Goal: Task Accomplishment & Management: Manage account settings

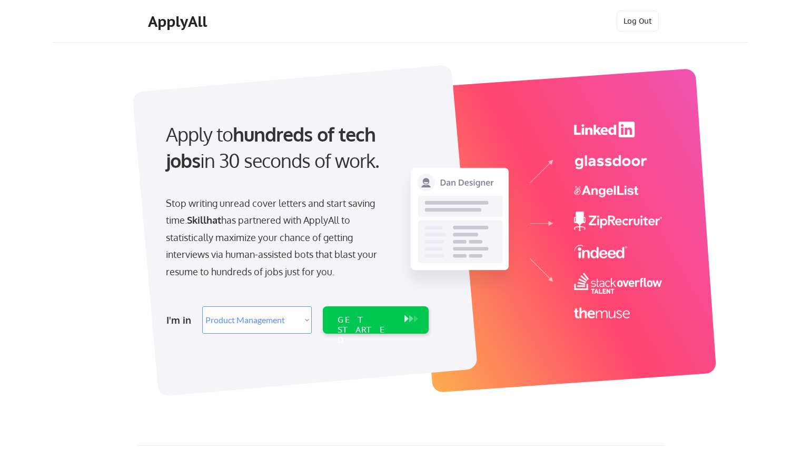
select select ""product""
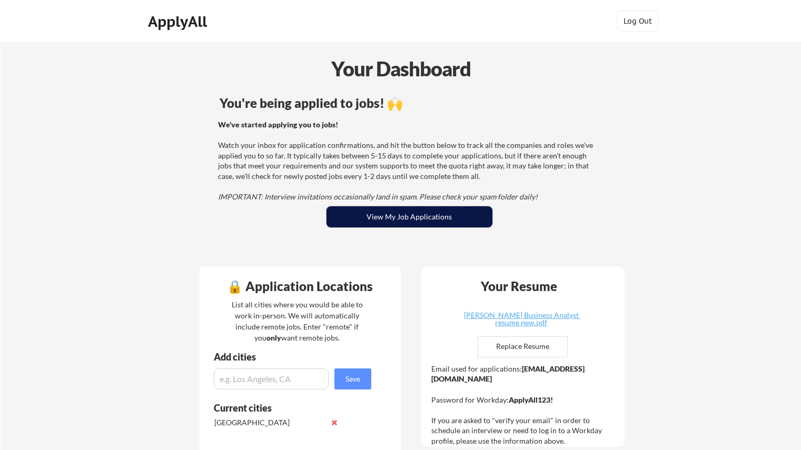
click at [449, 216] on button "View My Job Applications" at bounding box center [409, 216] width 166 height 21
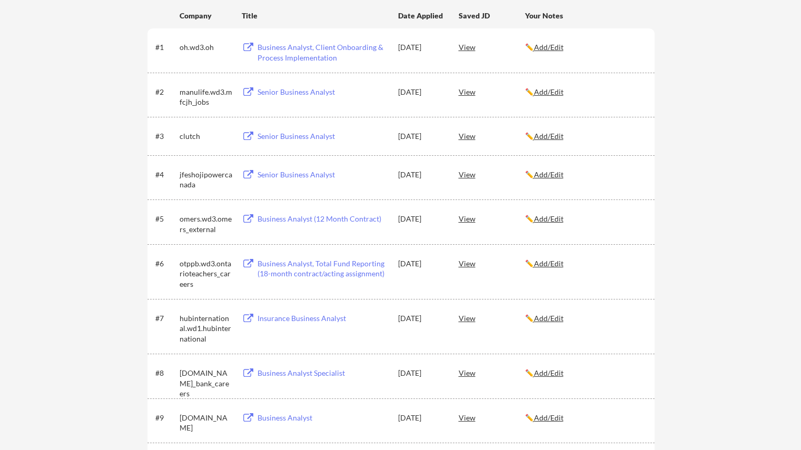
scroll to position [53, 0]
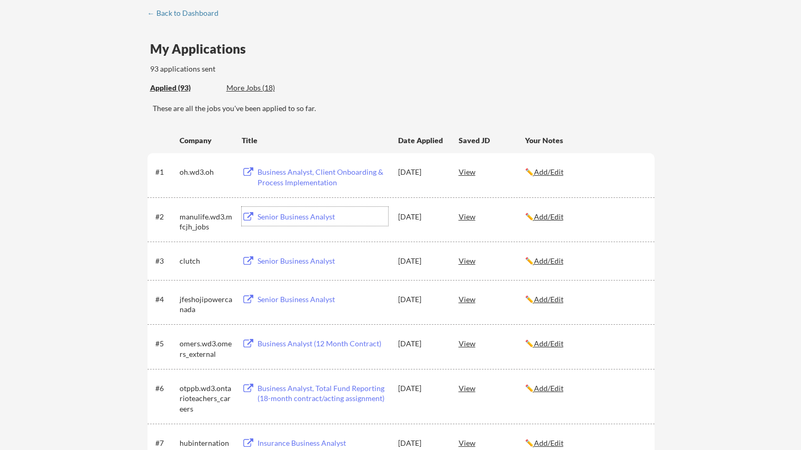
click at [296, 215] on div "Senior Business Analyst" at bounding box center [322, 217] width 131 height 11
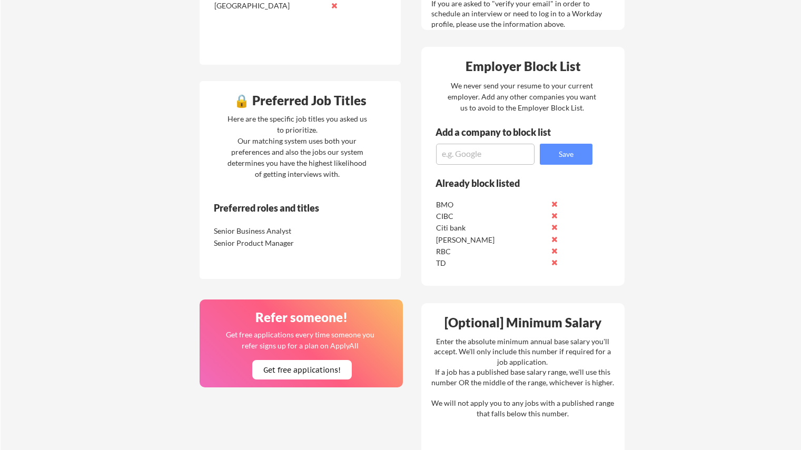
scroll to position [421, 0]
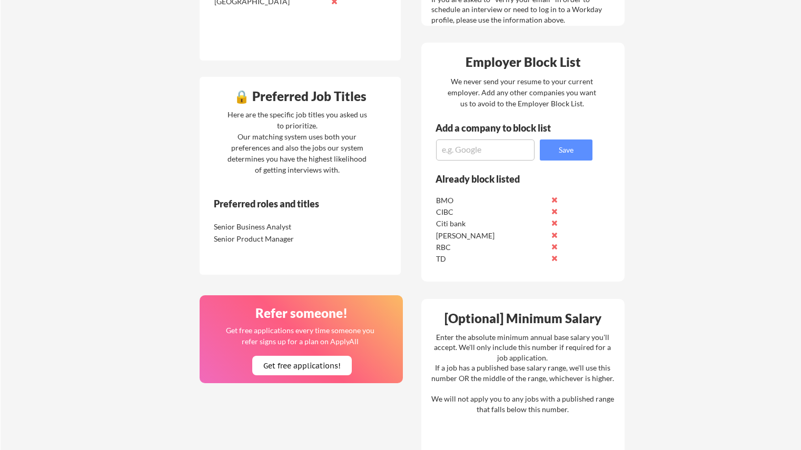
click at [506, 152] on textarea at bounding box center [485, 149] width 98 height 21
type textarea "Manulife"
click at [564, 150] on button "Save" at bounding box center [566, 149] width 53 height 21
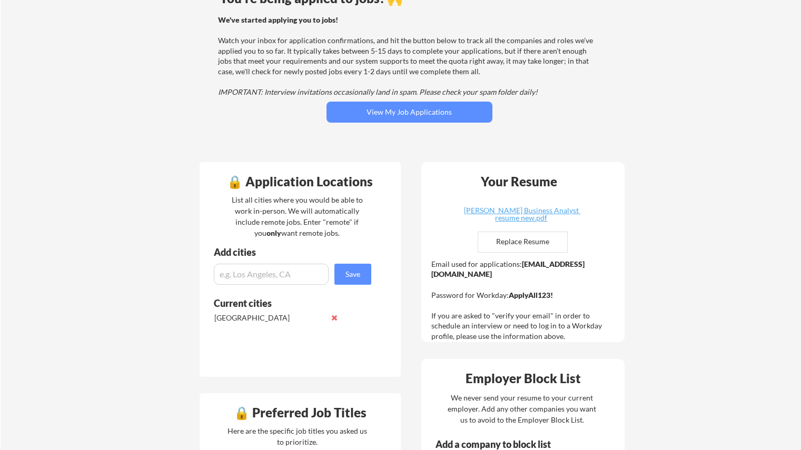
scroll to position [105, 0]
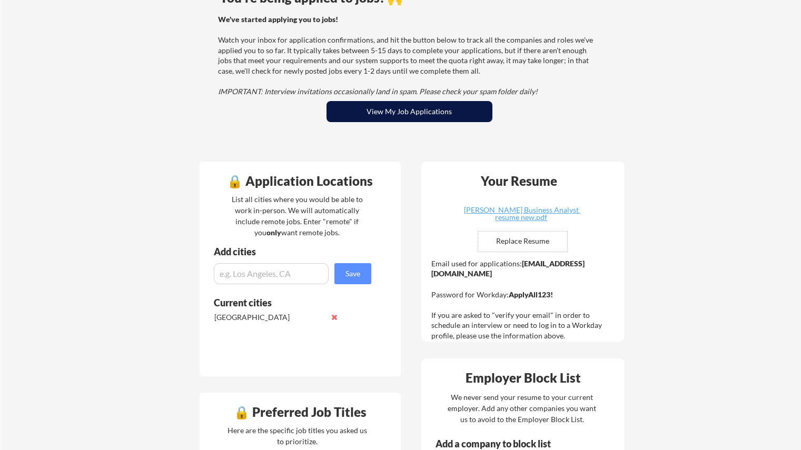
click at [361, 111] on button "View My Job Applications" at bounding box center [409, 111] width 166 height 21
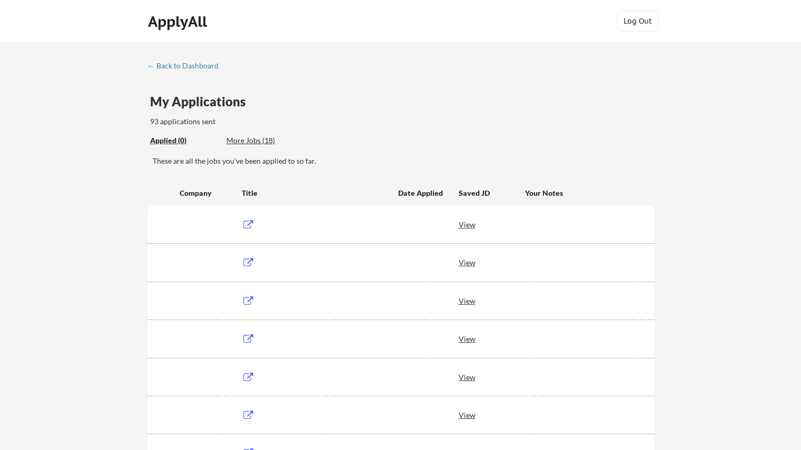
scroll to position [53, 0]
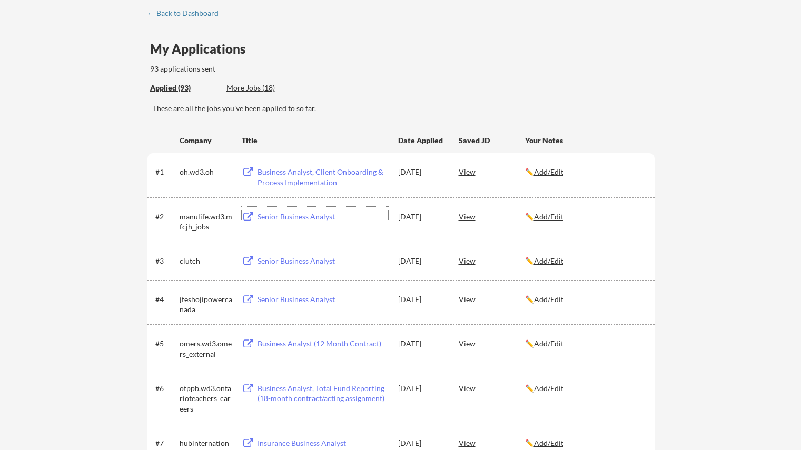
click at [281, 216] on div "Senior Business Analyst" at bounding box center [322, 217] width 131 height 11
